Goal: Obtain resource: Obtain resource

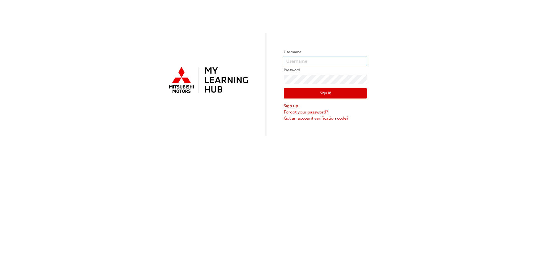
click at [326, 66] on input "text" at bounding box center [325, 61] width 83 height 9
click at [318, 94] on button "Sign In" at bounding box center [325, 93] width 83 height 11
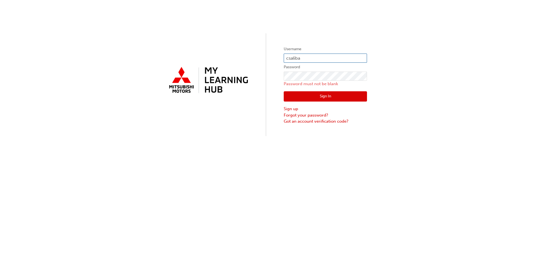
click at [309, 59] on input "csaliba" at bounding box center [325, 58] width 83 height 9
type input "[EMAIL_ADDRESS][DOMAIN_NAME]"
click at [321, 94] on button "Sign In" at bounding box center [325, 96] width 83 height 11
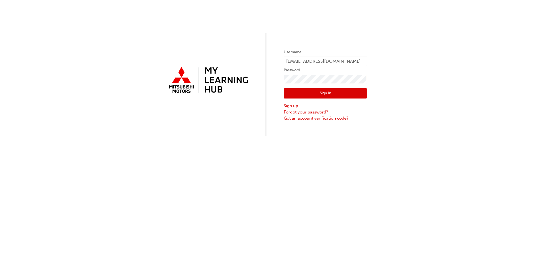
click button "Sign In" at bounding box center [325, 93] width 83 height 11
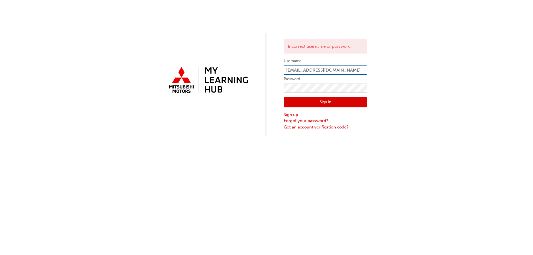
drag, startPoint x: 335, startPoint y: 66, endPoint x: 302, endPoint y: 72, distance: 33.8
click at [302, 74] on input "[EMAIL_ADDRESS][DOMAIN_NAME]" at bounding box center [325, 70] width 83 height 9
type input "csaliba"
click button "Sign In" at bounding box center [325, 102] width 83 height 11
click at [317, 71] on input "csaliba" at bounding box center [325, 70] width 83 height 9
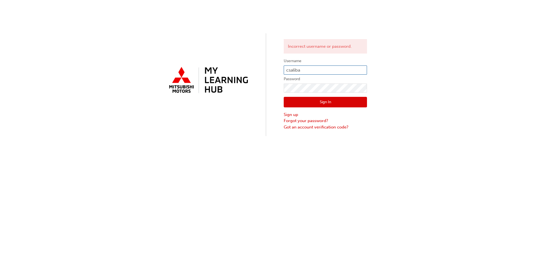
type input "[EMAIL_ADDRESS][DOMAIN_NAME]"
click at [211, 91] on div "Incorrect username or password. Username [EMAIL_ADDRESS][DOMAIN_NAME] Password …" at bounding box center [266, 68] width 533 height 136
click button "Sign In" at bounding box center [325, 102] width 83 height 11
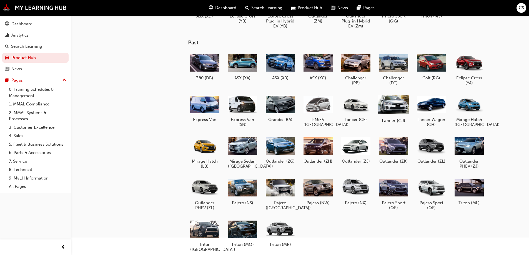
scroll to position [68, 0]
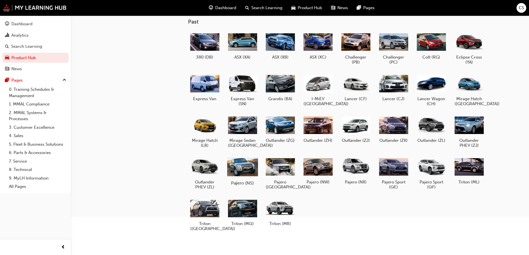
click at [245, 169] on div at bounding box center [242, 167] width 31 height 22
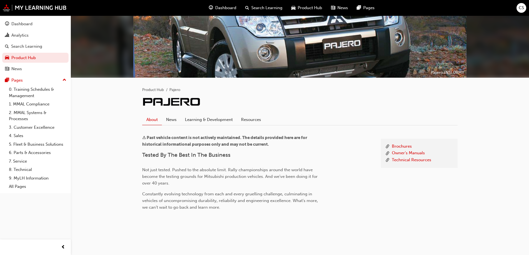
scroll to position [49, 0]
click at [397, 153] on link "Owner's Manuals" at bounding box center [408, 153] width 33 height 7
